Goal: Task Accomplishment & Management: Use online tool/utility

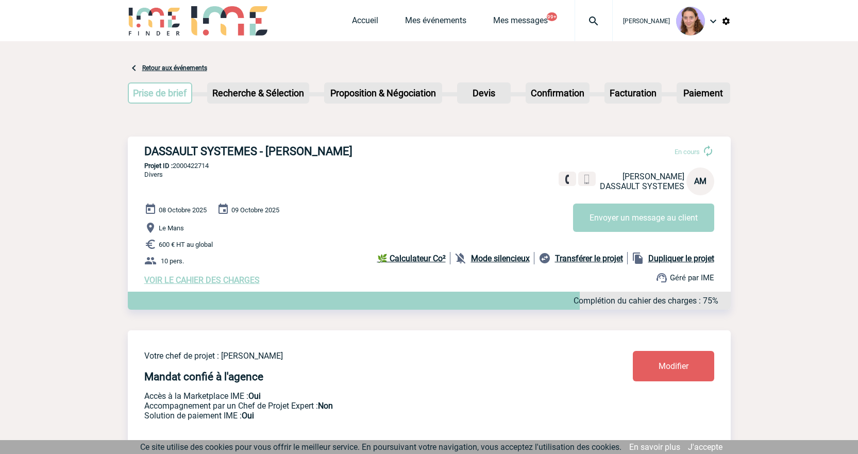
click at [584, 31] on div at bounding box center [593, 20] width 38 height 41
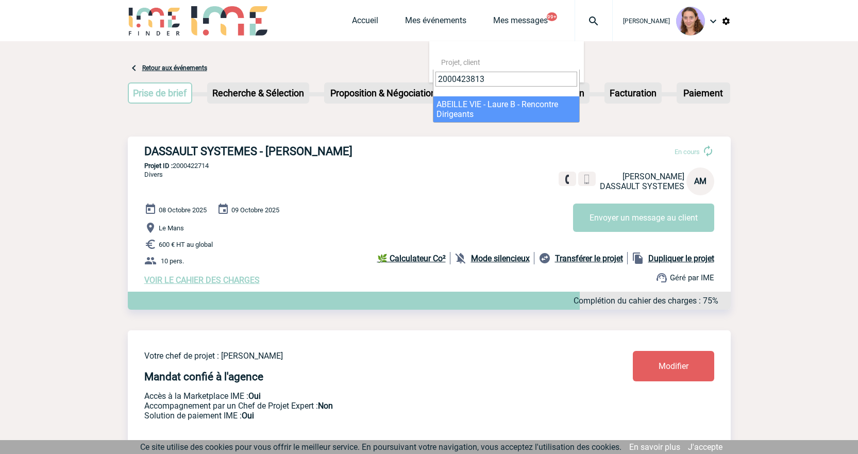
type input "2000423813"
select select "23314"
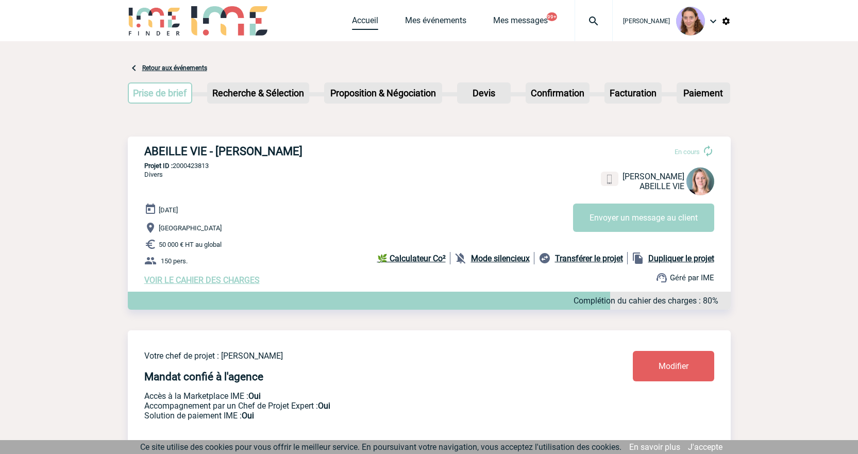
click at [361, 21] on link "Accueil" at bounding box center [365, 22] width 26 height 14
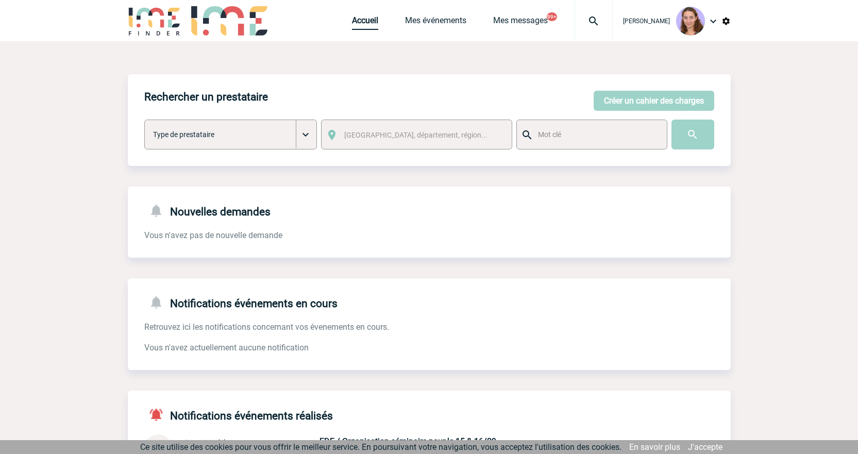
click at [364, 20] on link "Accueil" at bounding box center [365, 22] width 26 height 14
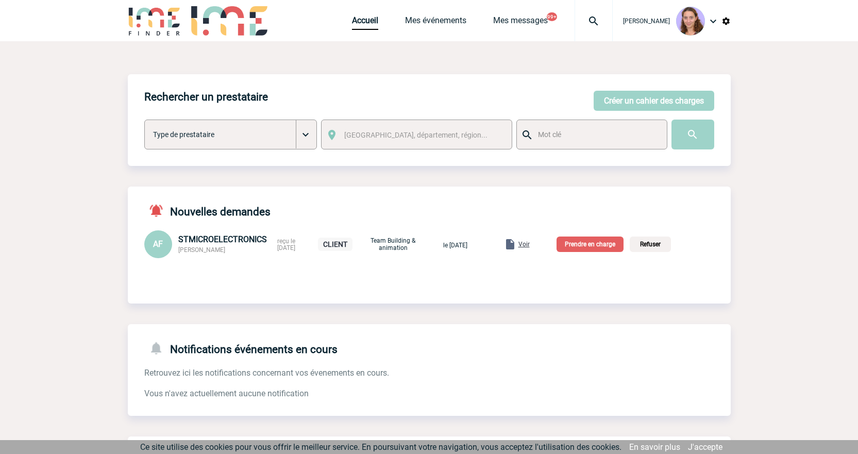
click at [530, 244] on span "Voir" at bounding box center [523, 244] width 11 height 7
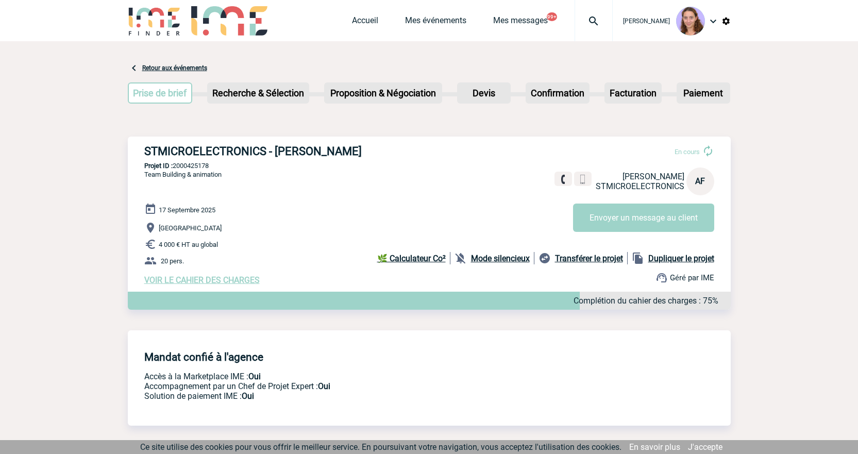
click at [243, 282] on span "VOIR LE CAHIER DES CHARGES" at bounding box center [201, 280] width 115 height 10
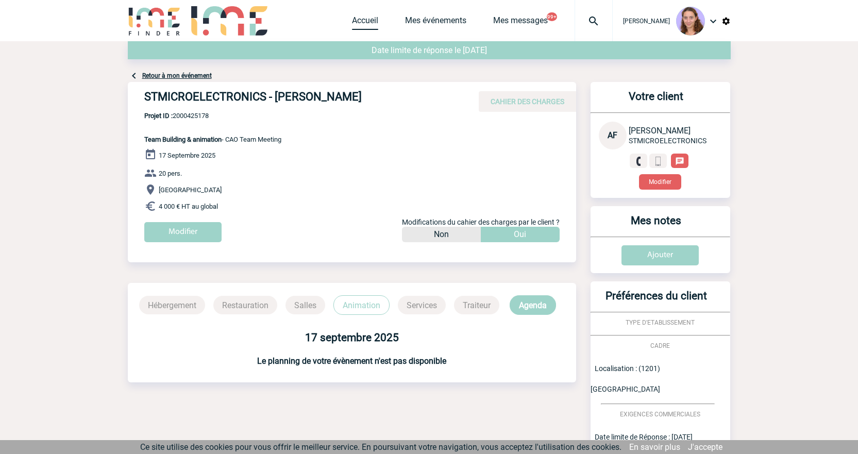
click at [364, 18] on link "Accueil" at bounding box center [365, 22] width 26 height 14
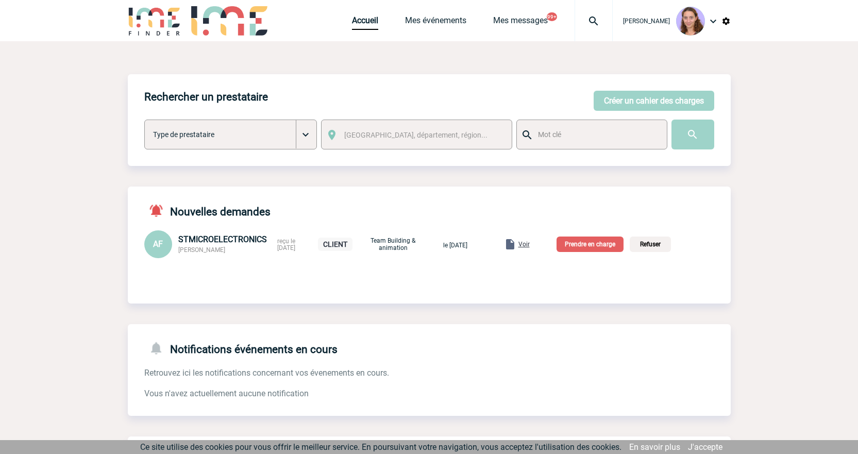
click at [530, 246] on span "Voir" at bounding box center [523, 244] width 11 height 7
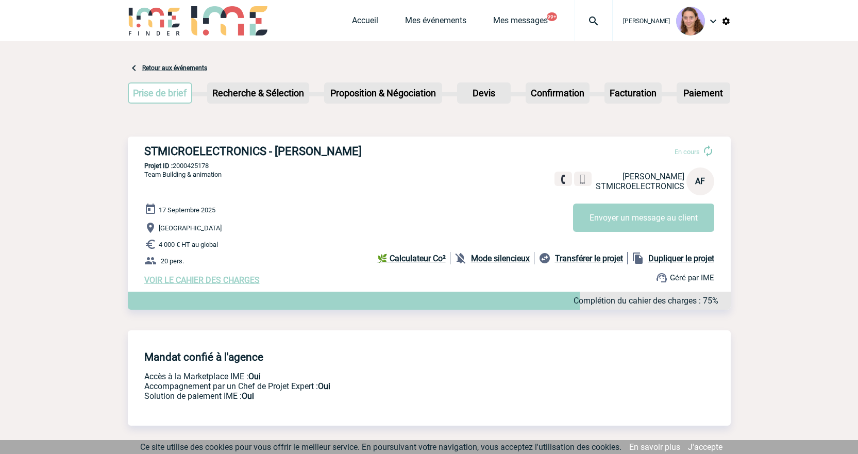
click at [200, 281] on span "VOIR LE CAHIER DES CHARGES" at bounding box center [201, 280] width 115 height 10
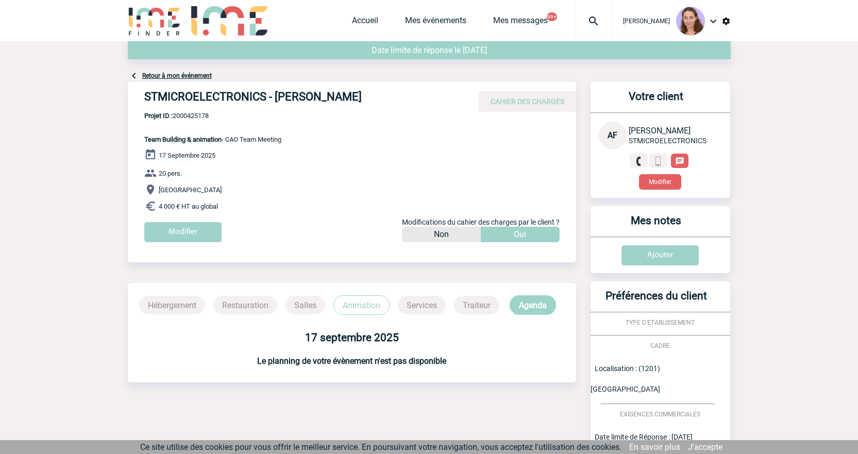
click at [191, 75] on link "Retour à mon événement" at bounding box center [177, 75] width 70 height 7
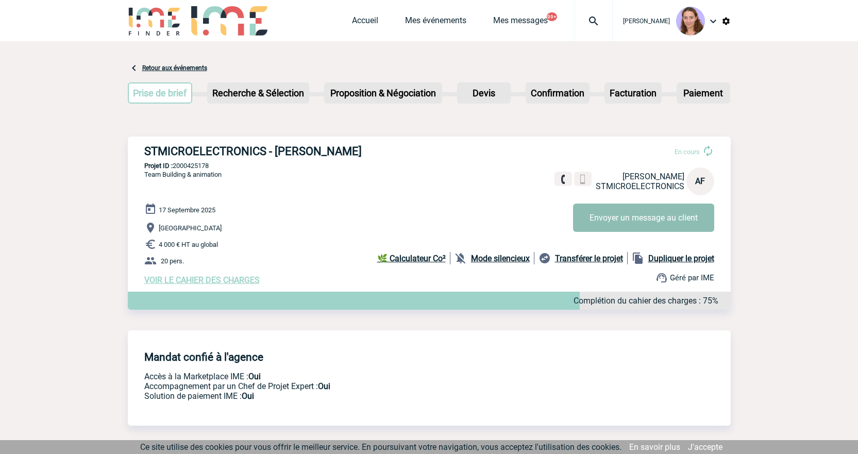
click at [636, 212] on button "Envoyer un message au client" at bounding box center [643, 217] width 141 height 28
click at [371, 26] on link "Accueil" at bounding box center [365, 22] width 26 height 14
